Goal: Transaction & Acquisition: Purchase product/service

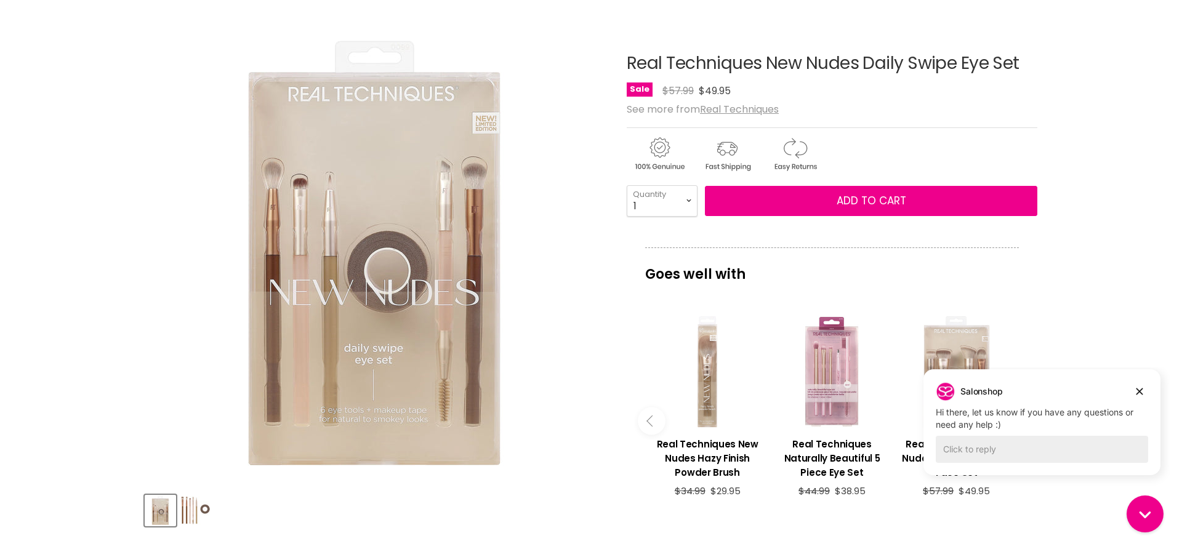
click at [195, 518] on img "Product thumbnails" at bounding box center [195, 510] width 29 height 29
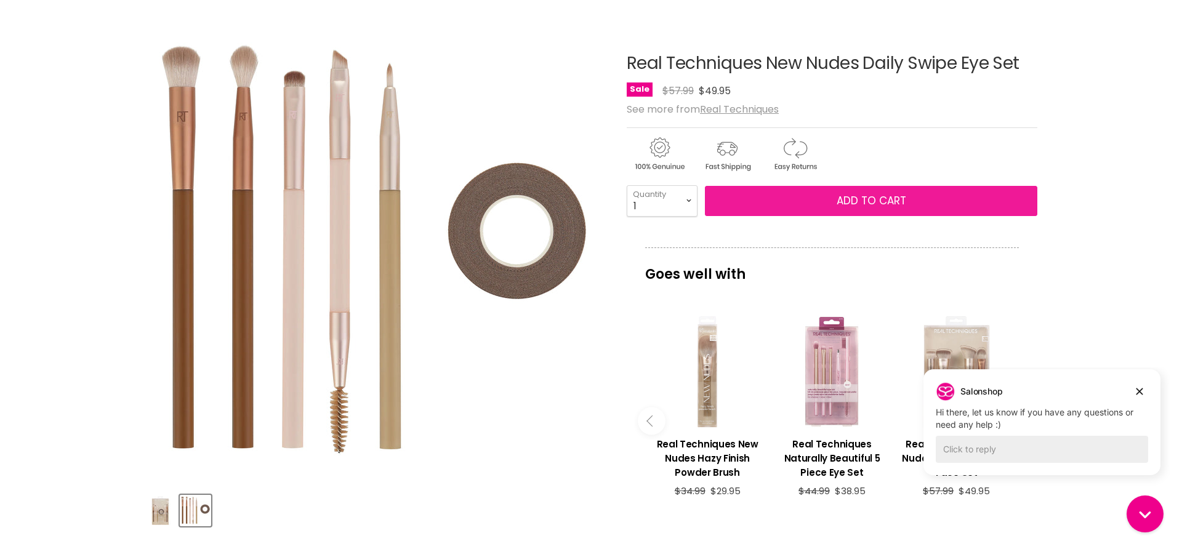
click at [857, 207] on span "Add to cart" at bounding box center [871, 200] width 70 height 15
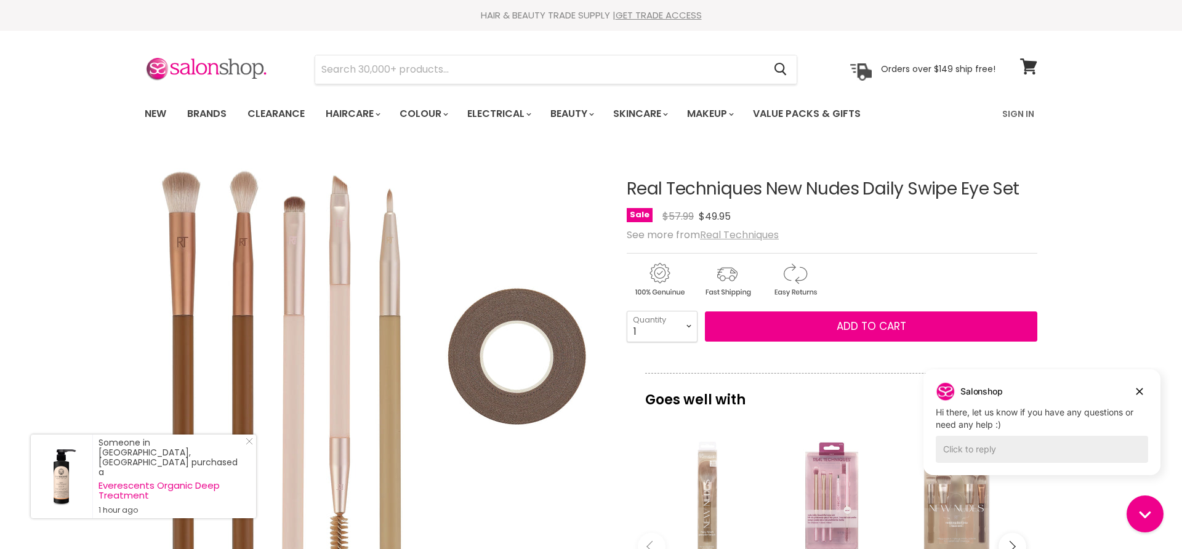
click at [730, 237] on u "Real Techniques" at bounding box center [739, 235] width 79 height 14
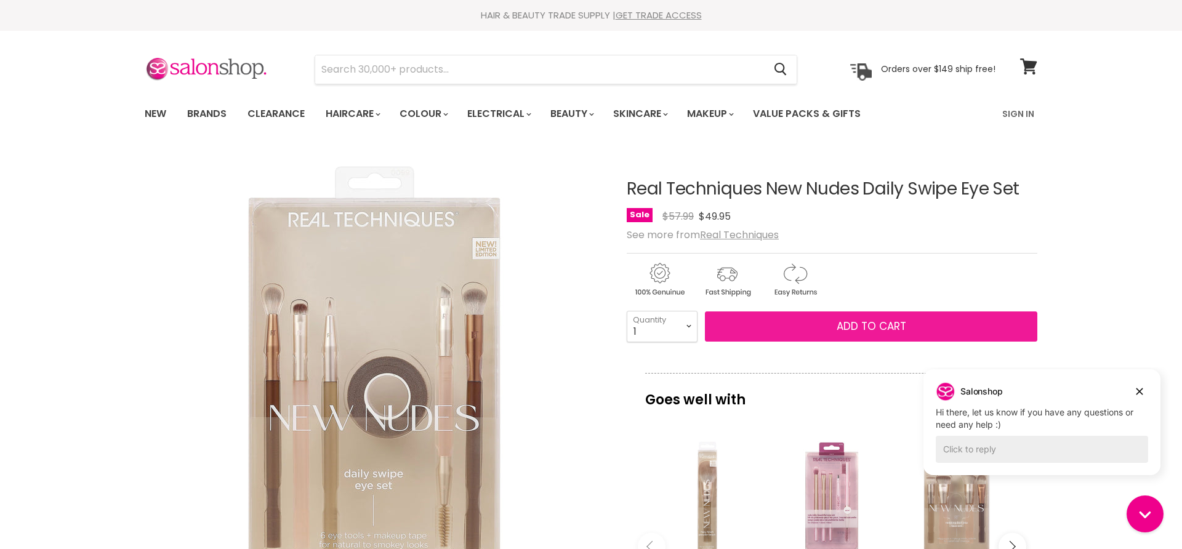
click at [878, 328] on span "Add to cart" at bounding box center [871, 326] width 70 height 15
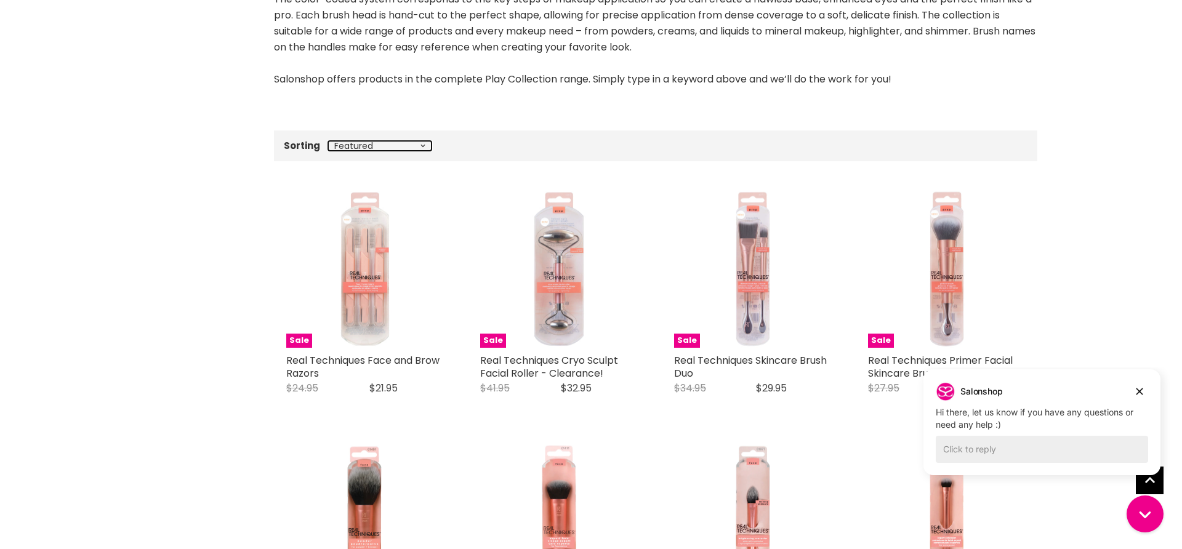
click at [328, 141] on select "Best selling Featured Price, low to high Price, high to low Alphabetically, A-Z…" at bounding box center [379, 146] width 103 height 10
select select "created-descending"
click option "Date, new to old" at bounding box center [0, 0] width 0 height 0
select select "created-descending"
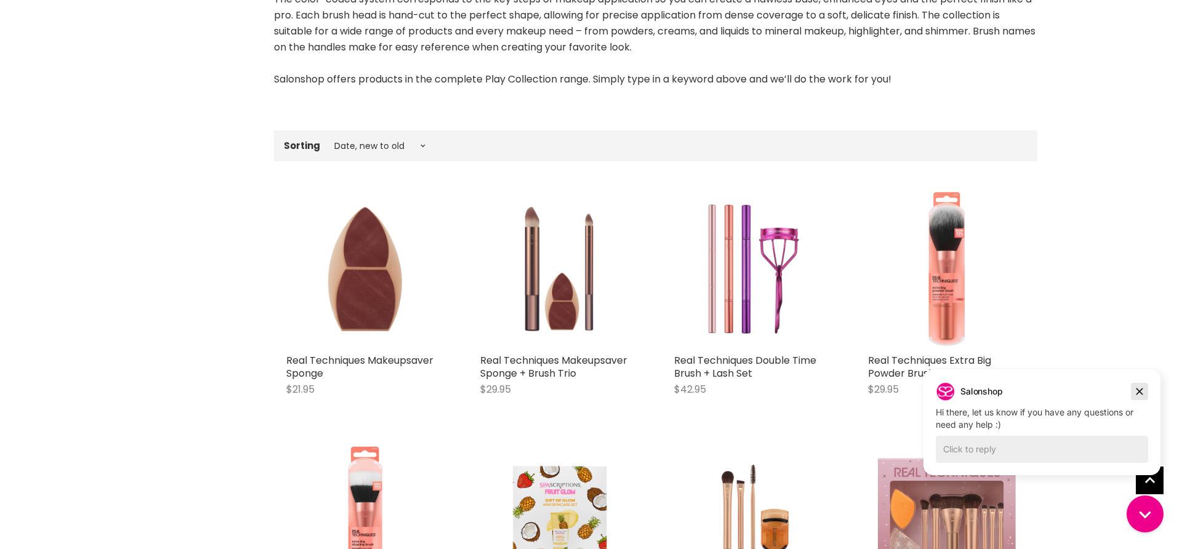
click at [1142, 390] on icon "Dismiss campaign" at bounding box center [1139, 391] width 12 height 15
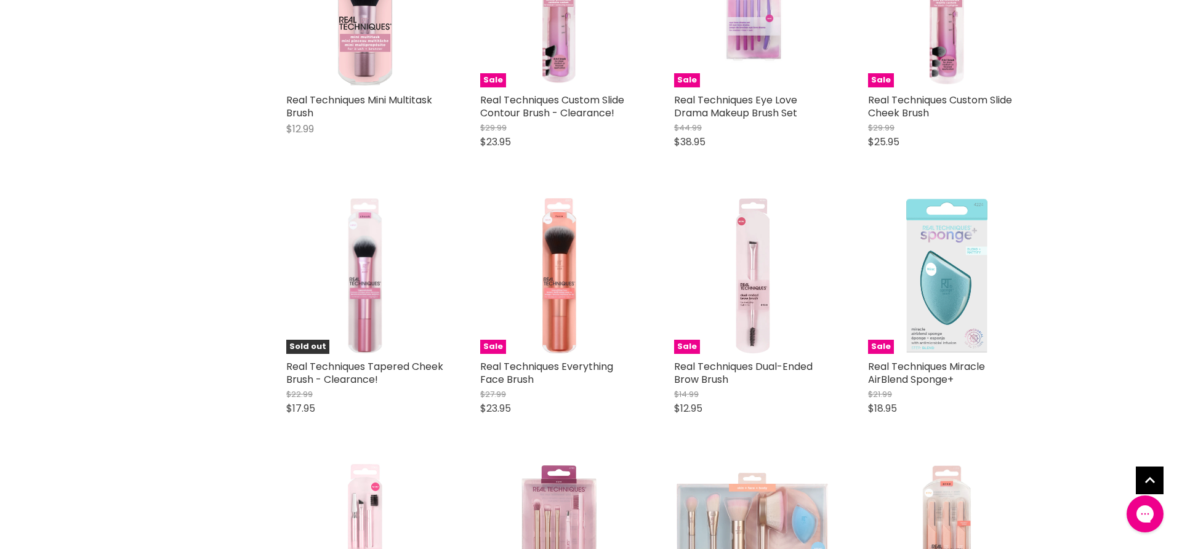
scroll to position [3390, 0]
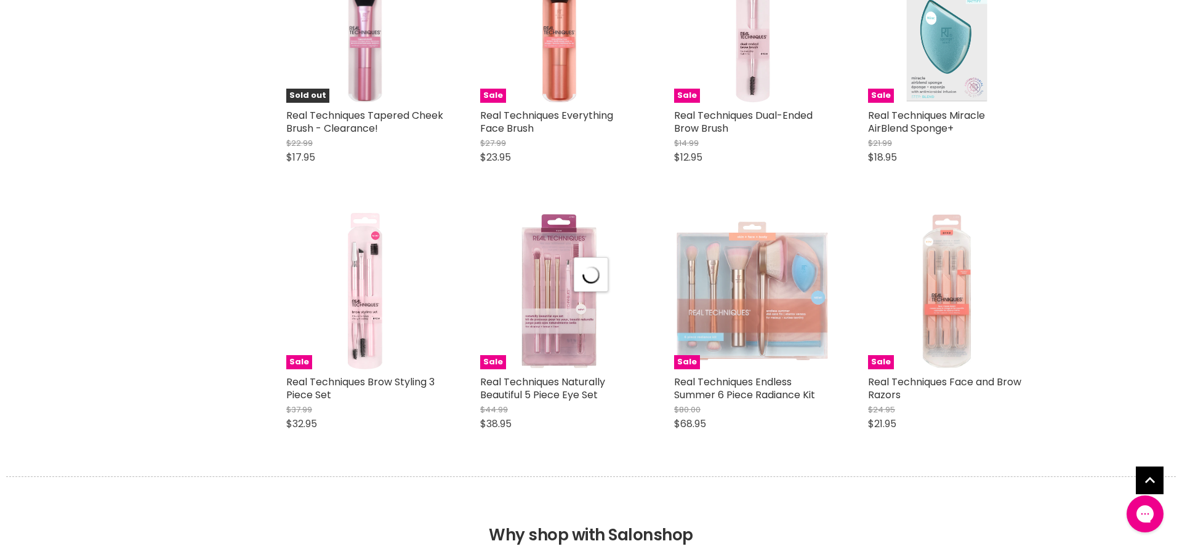
select select "created-descending"
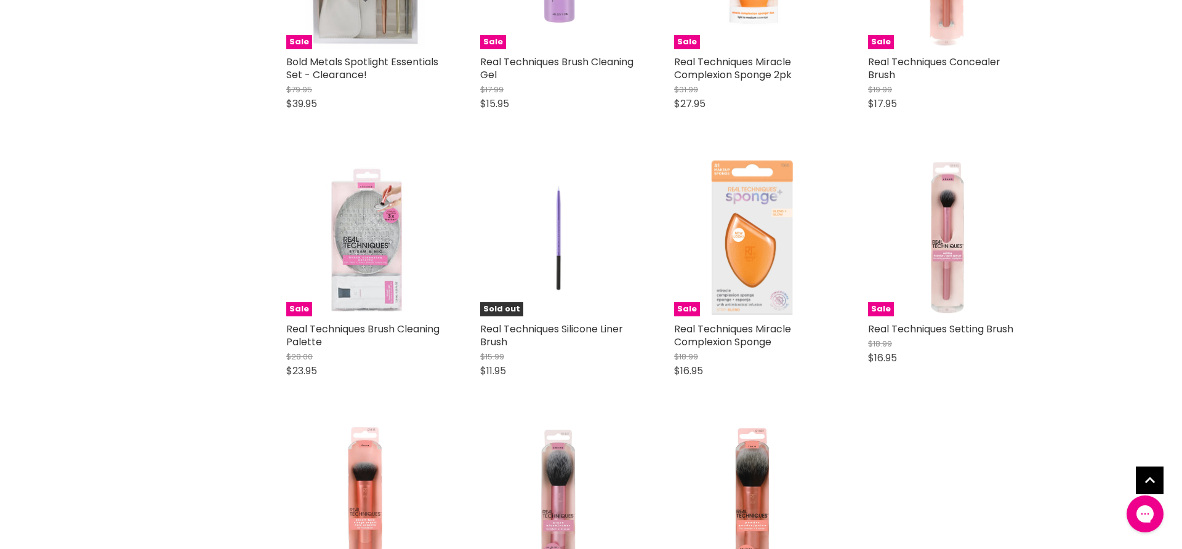
scroll to position [5587, 0]
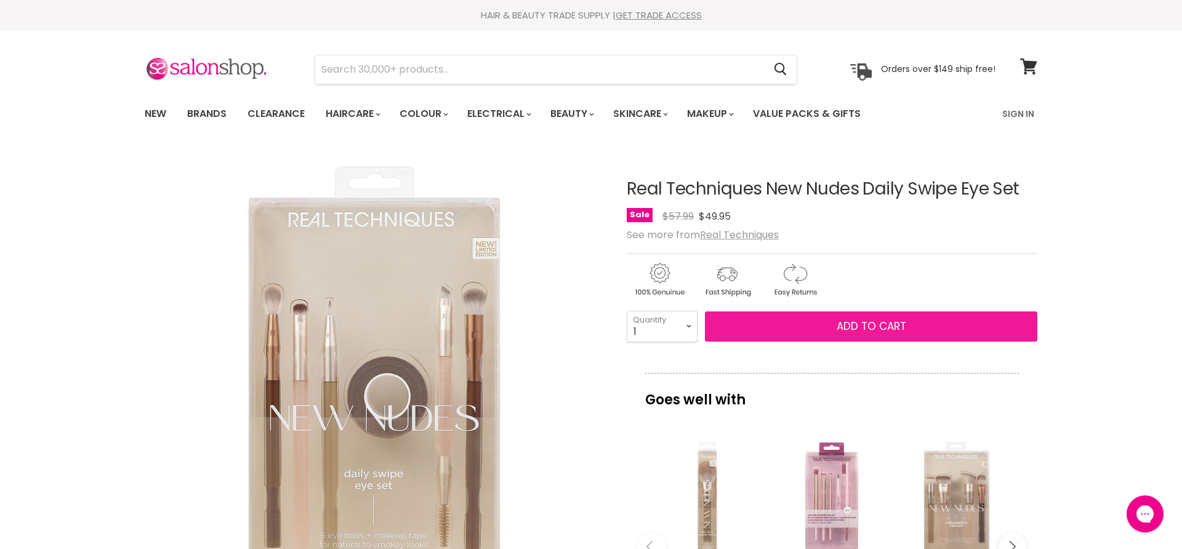
click at [868, 325] on span "Add to cart" at bounding box center [871, 326] width 70 height 15
click at [839, 326] on span "Add to cart" at bounding box center [871, 326] width 70 height 15
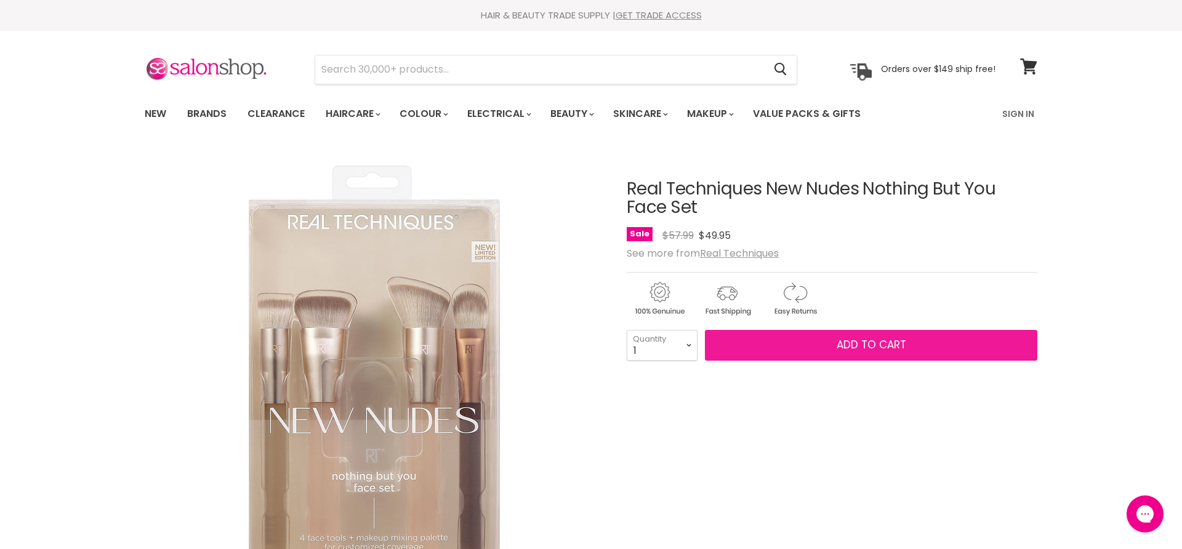
click at [841, 343] on span "Add to cart" at bounding box center [871, 344] width 70 height 15
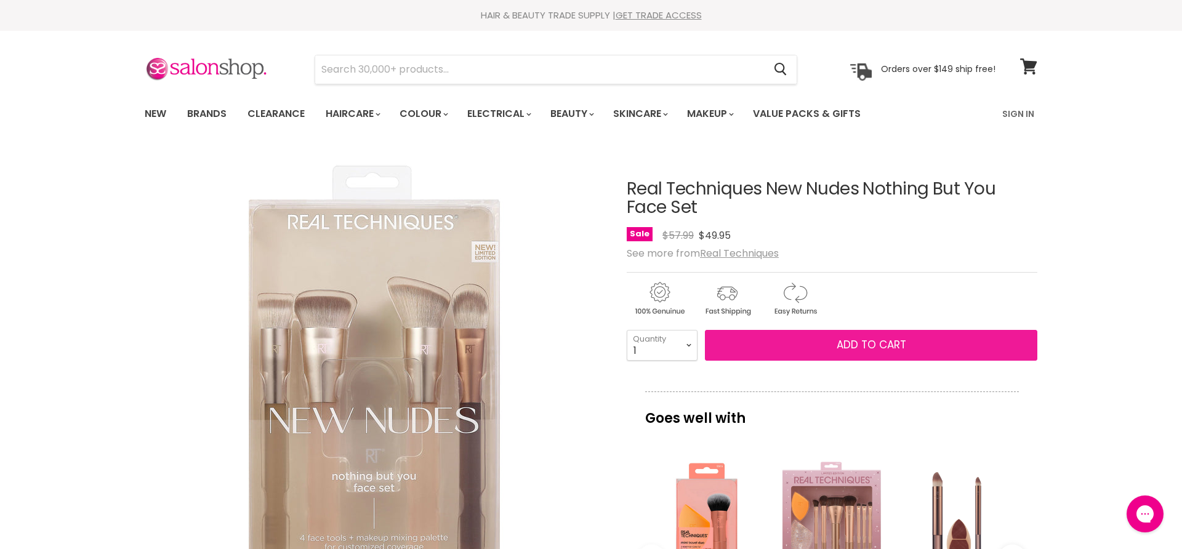
click at [801, 345] on button "Add to cart" at bounding box center [871, 345] width 332 height 31
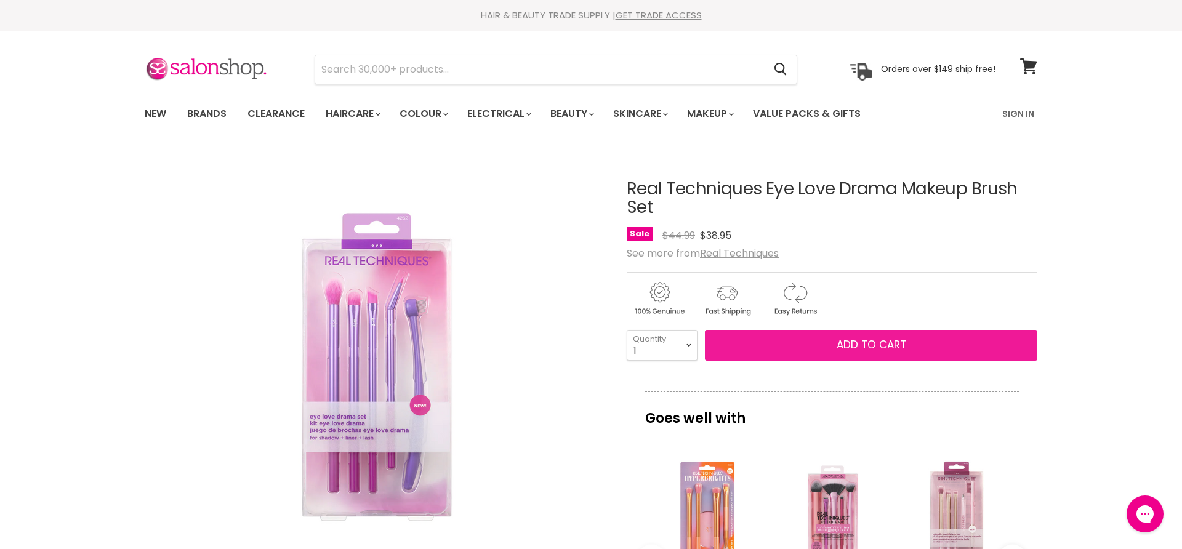
click at [844, 350] on span "Add to cart" at bounding box center [871, 344] width 70 height 15
click at [855, 343] on span "Add to cart" at bounding box center [871, 344] width 70 height 15
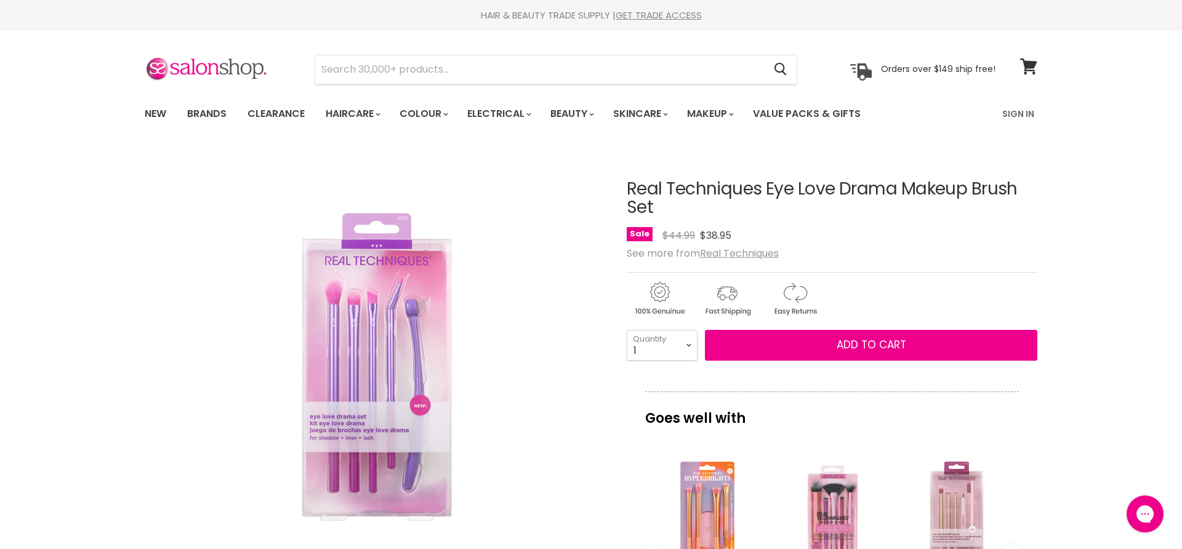
drag, startPoint x: 653, startPoint y: 212, endPoint x: 625, endPoint y: 190, distance: 35.5
click at [625, 190] on article "Click or scroll to zoom Tap or pinch to zoom Click or scroll to zoom" at bounding box center [591, 534] width 892 height 770
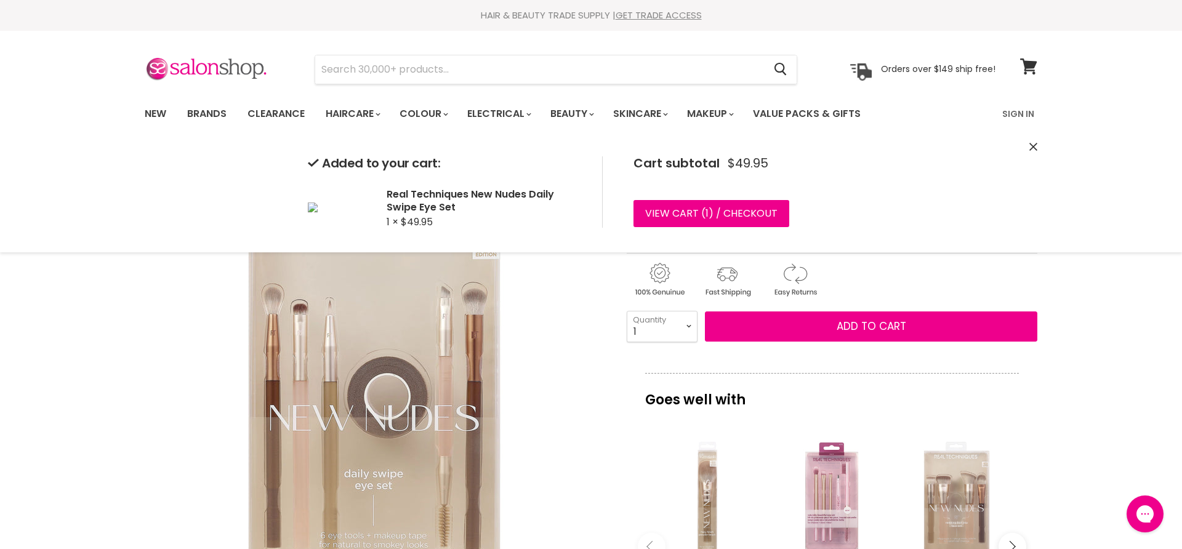
click at [1031, 146] on icon "Close" at bounding box center [1033, 147] width 8 height 8
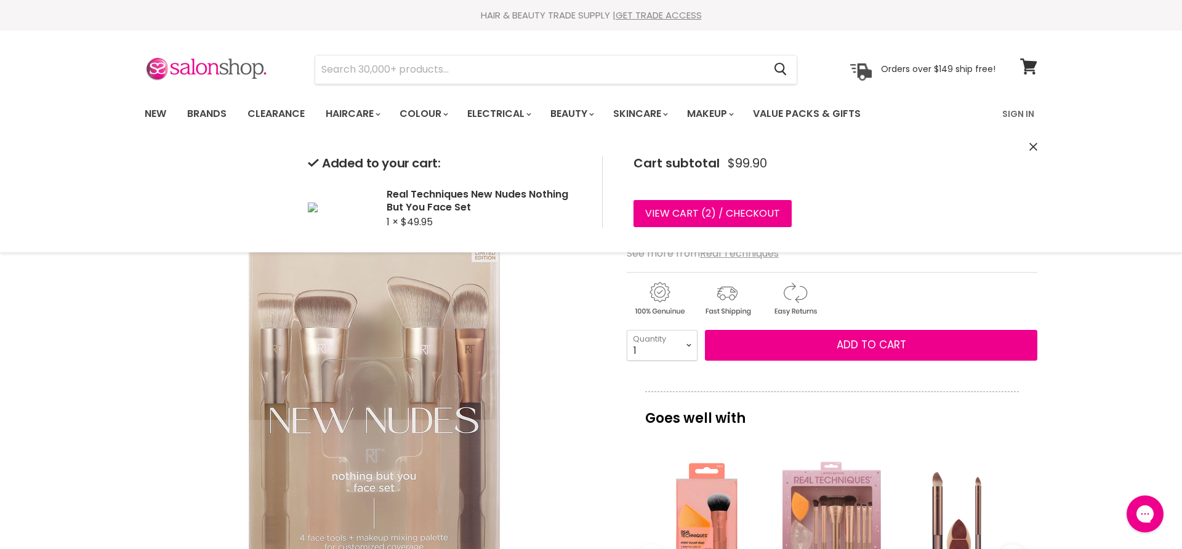
click at [1025, 146] on div "Added to your cart: Real Techniques New Nudes Nothing But You Face Set 1 × $49.…" at bounding box center [590, 192] width 923 height 121
click at [1032, 144] on icon "Close" at bounding box center [1033, 147] width 8 height 8
